Goal: Find specific page/section: Find specific page/section

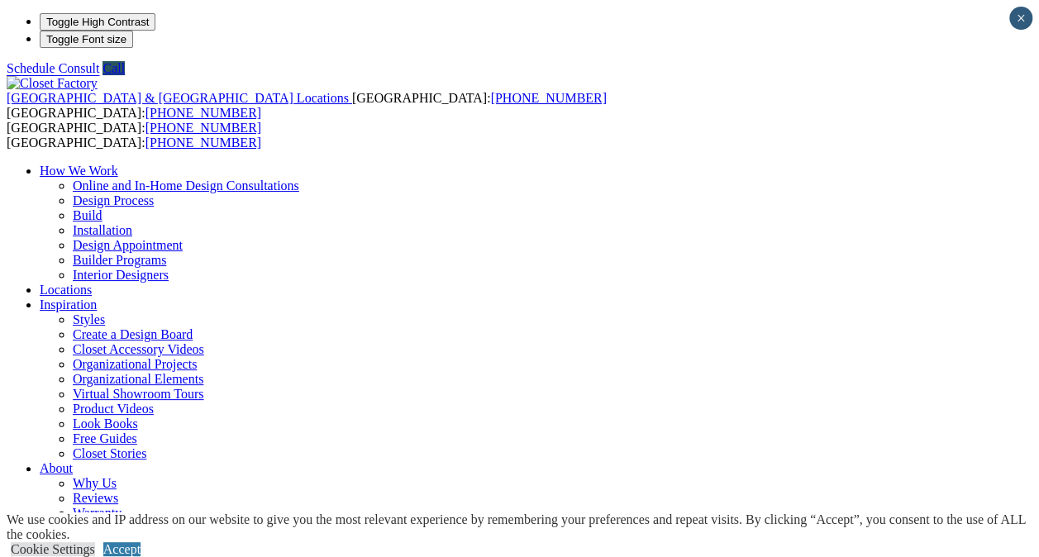
click at [92, 283] on link "Locations" at bounding box center [66, 290] width 52 height 14
type input "*****"
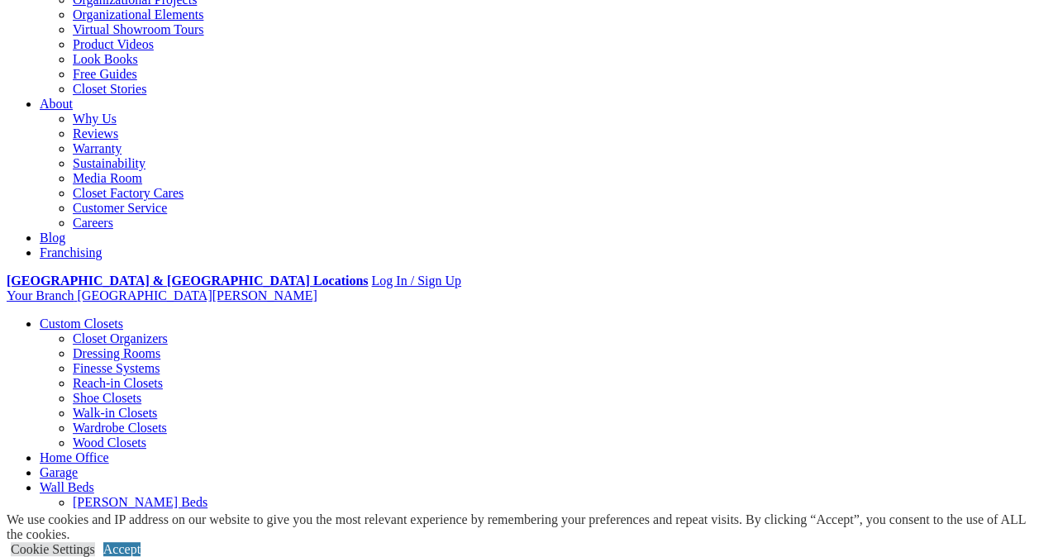
scroll to position [368, 0]
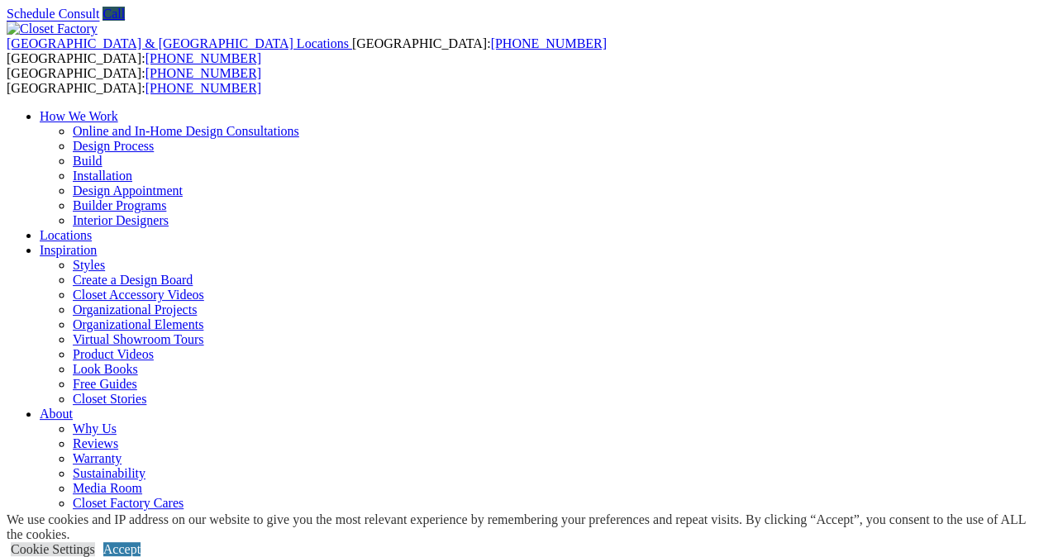
scroll to position [0, 0]
